Goal: Navigation & Orientation: Understand site structure

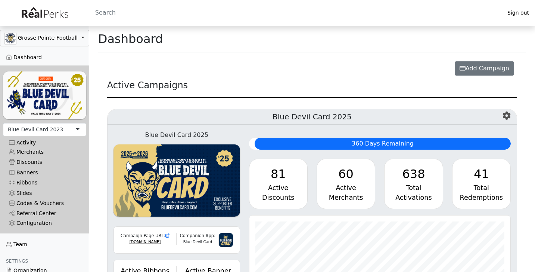
scroll to position [86, 262]
click at [55, 128] on div "Blue Devil Card 2023" at bounding box center [35, 130] width 55 height 8
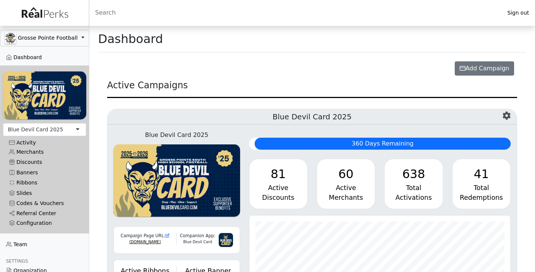
scroll to position [86, 262]
click at [42, 151] on link "Merchants" at bounding box center [44, 152] width 83 height 10
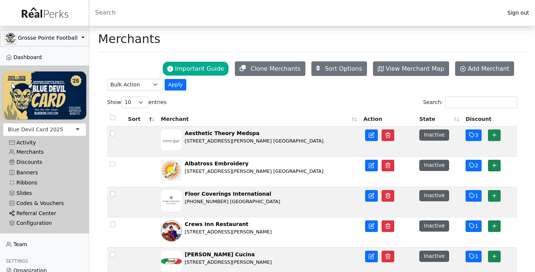
click at [30, 214] on link "Referral Center" at bounding box center [44, 213] width 83 height 10
